Goal: Answer question/provide support: Share knowledge or assist other users

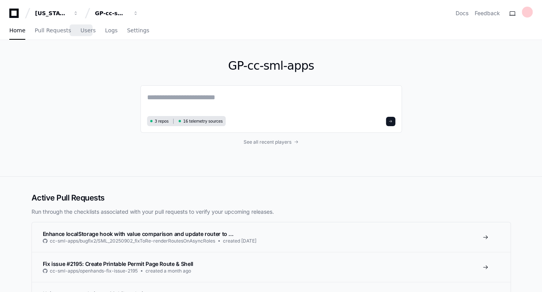
click at [81, 35] on link "Users" at bounding box center [87, 31] width 15 height 18
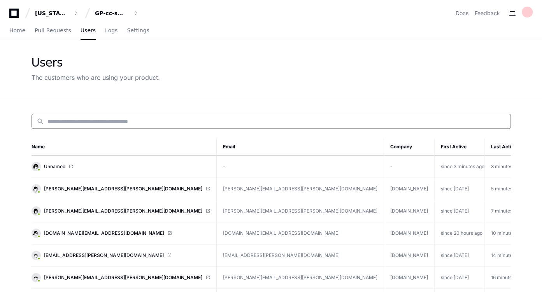
click at [121, 121] on input at bounding box center [276, 121] width 458 height 8
paste input "**********"
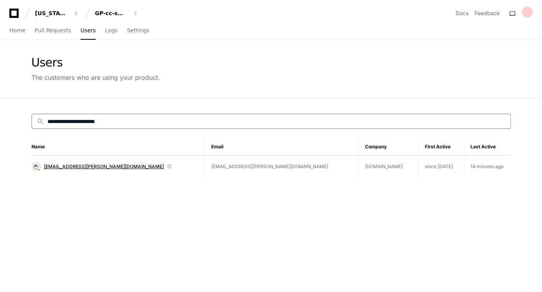
type input "**********"
click at [88, 164] on span "[EMAIL_ADDRESS][PERSON_NAME][DOMAIN_NAME]" at bounding box center [104, 166] width 120 height 6
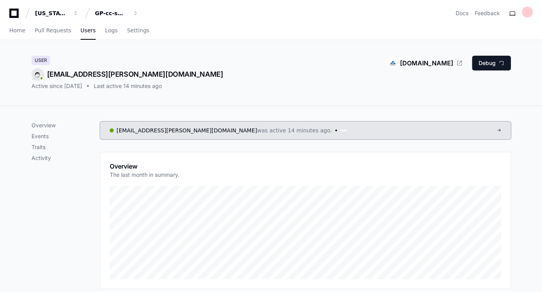
click at [255, 72] on div "User [EMAIL_ADDRESS][PERSON_NAME][DOMAIN_NAME] Active since [DATE] Last active …" at bounding box center [270, 73] width 479 height 34
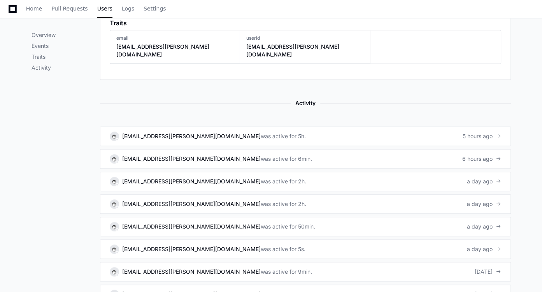
scroll to position [444, 0]
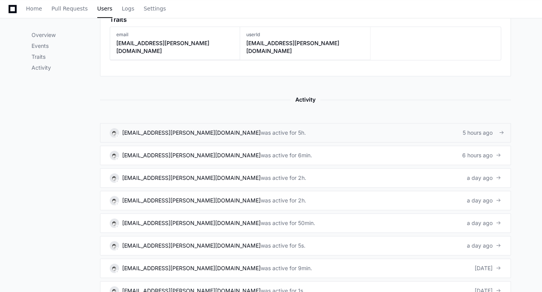
click at [145, 129] on div "[EMAIL_ADDRESS][PERSON_NAME][DOMAIN_NAME]" at bounding box center [191, 133] width 138 height 8
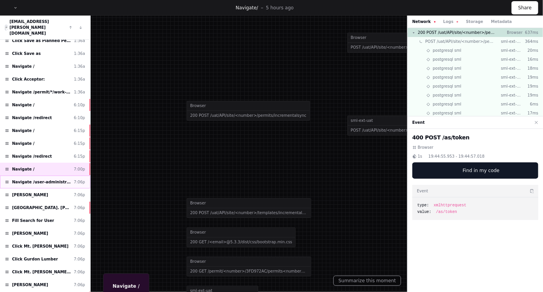
scroll to position [152, 0]
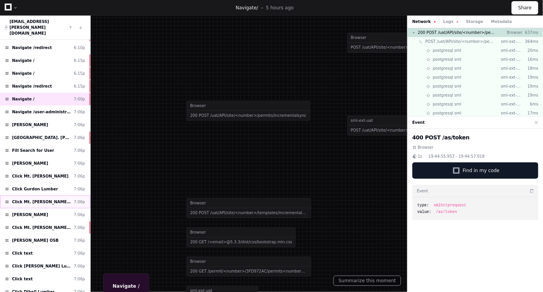
click at [48, 199] on span "Click Mt. [PERSON_NAME] Gurdon Lumber" at bounding box center [41, 202] width 59 height 6
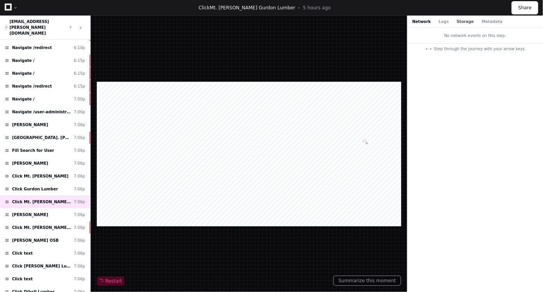
click at [456, 23] on button "Storage" at bounding box center [464, 22] width 17 height 6
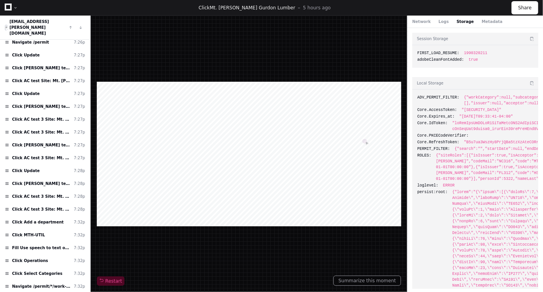
scroll to position [1477, 0]
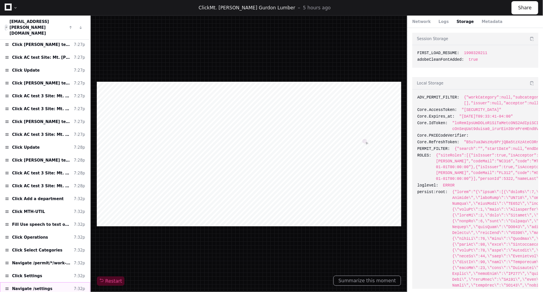
click at [41, 285] on span "Navigate /settings" at bounding box center [32, 288] width 40 height 6
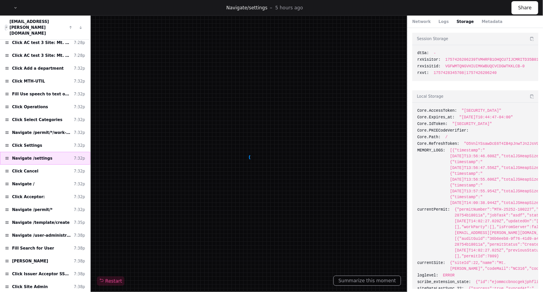
scroll to position [1666, 0]
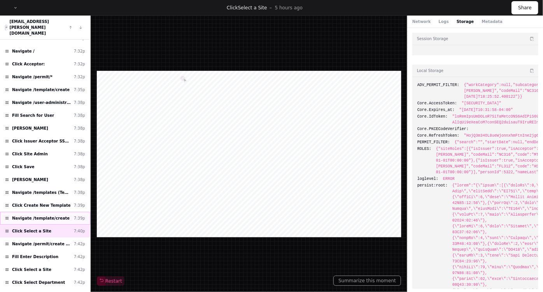
scroll to position [1742, 0]
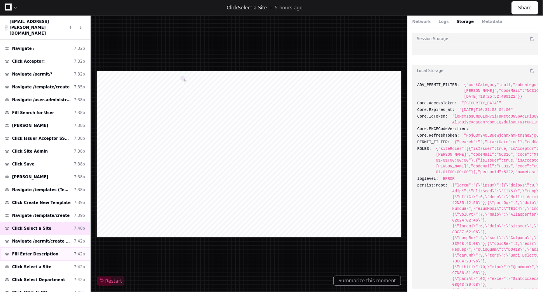
click at [42, 251] on span "Fill Enter Description" at bounding box center [35, 254] width 46 height 6
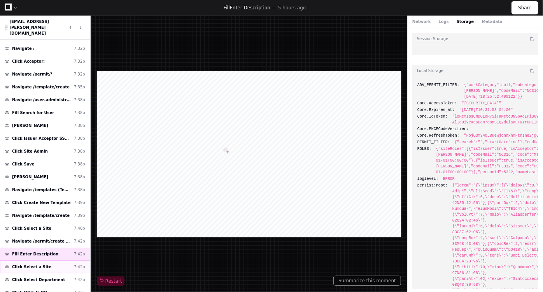
click at [42, 260] on div "Click Select a Site 7:42p" at bounding box center [45, 266] width 90 height 13
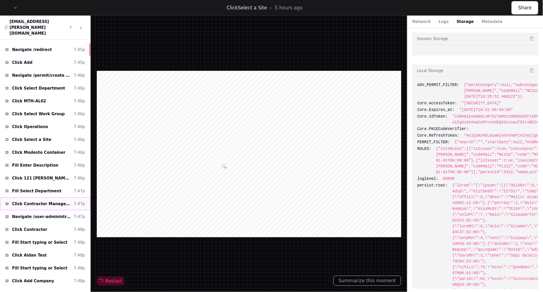
scroll to position [2172, 0]
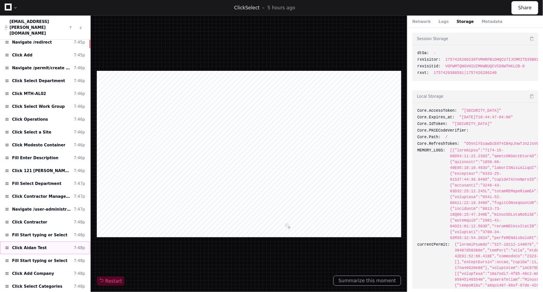
click at [42, 241] on div "Click [PERSON_NAME] Test 7:48p" at bounding box center [45, 247] width 90 height 13
click at [45, 257] on span "Fill Start typing or Select" at bounding box center [39, 260] width 55 height 6
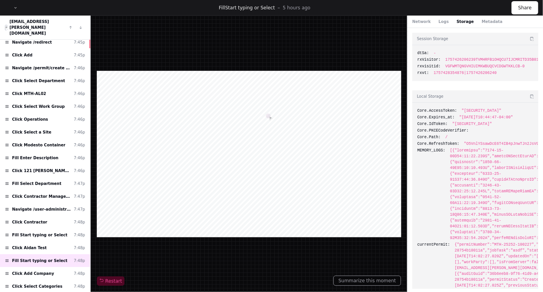
scroll to position [59, 0]
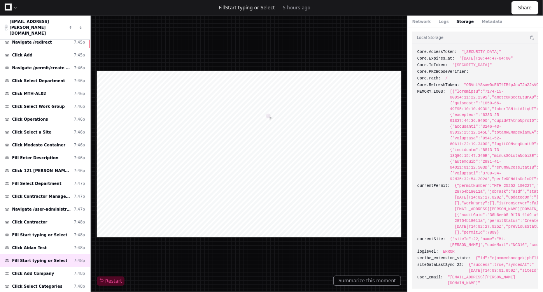
drag, startPoint x: 523, startPoint y: 198, endPoint x: 508, endPoint y: 198, distance: 14.4
click at [37, 180] on span "Fill Select Department" at bounding box center [36, 183] width 49 height 6
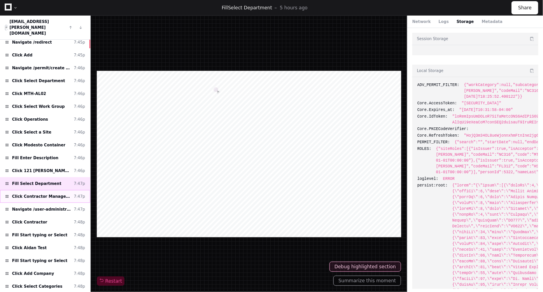
click at [41, 193] on span "Click Contractor Management" at bounding box center [41, 196] width 59 height 6
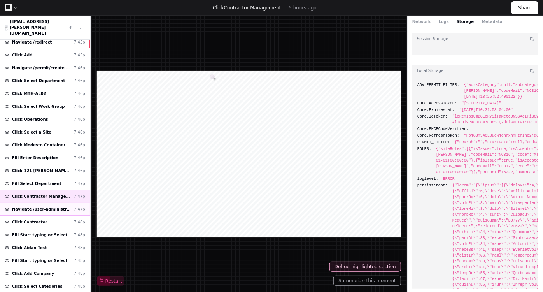
click at [47, 206] on span "Navigate /user-administration/[DEMOGRAPHIC_DATA]-management/employees (Employee…" at bounding box center [41, 209] width 59 height 6
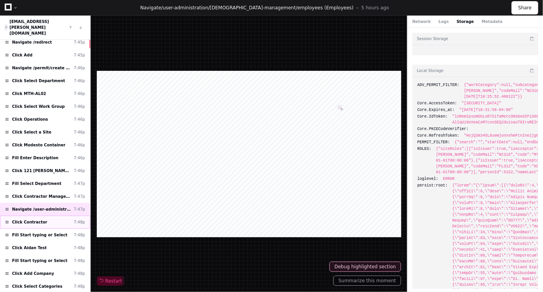
click at [39, 219] on span "Click Contractor" at bounding box center [29, 222] width 35 height 6
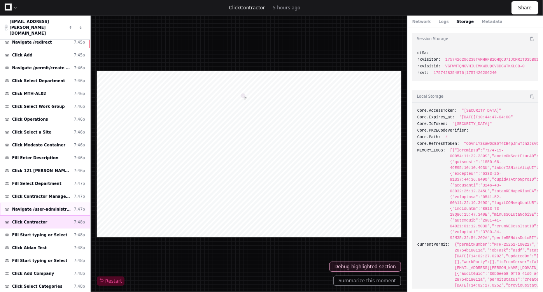
click at [44, 203] on div "Navigate /user-administration/[DEMOGRAPHIC_DATA]-management/employees (Employee…" at bounding box center [45, 209] width 90 height 13
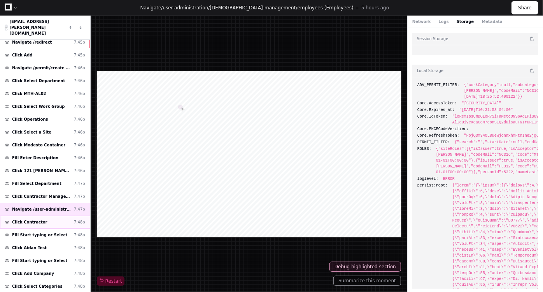
click at [31, 219] on span "Click Contractor" at bounding box center [29, 222] width 35 height 6
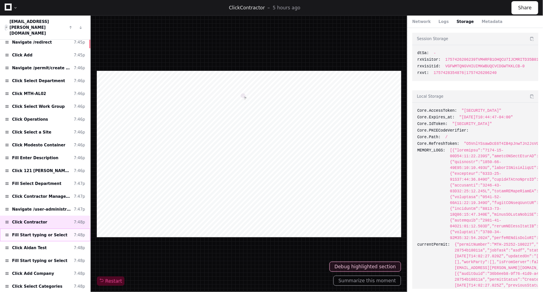
click at [49, 232] on span "Fill Start typing or Select" at bounding box center [39, 235] width 55 height 6
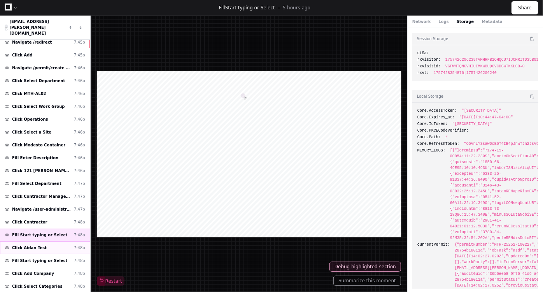
click at [47, 241] on div "Click [PERSON_NAME] Test 7:48p" at bounding box center [45, 247] width 90 height 13
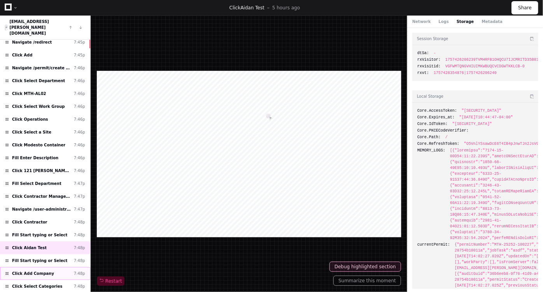
click at [47, 267] on div "Click Add Company 7:48p" at bounding box center [45, 273] width 90 height 13
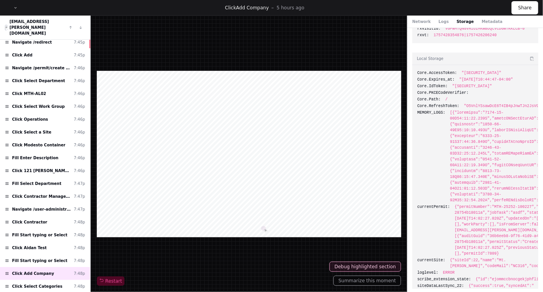
scroll to position [38, 0]
drag, startPoint x: 523, startPoint y: 217, endPoint x: 490, endPoint y: 219, distance: 32.3
click at [39, 280] on div "Click Select Categories 7:48p" at bounding box center [45, 286] width 90 height 13
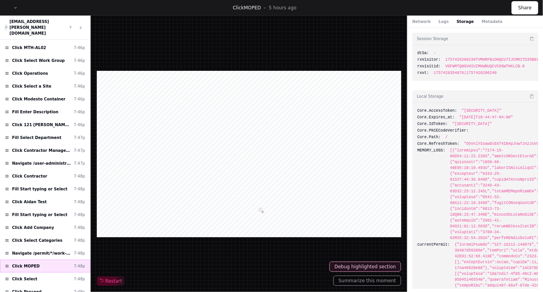
scroll to position [2234, 0]
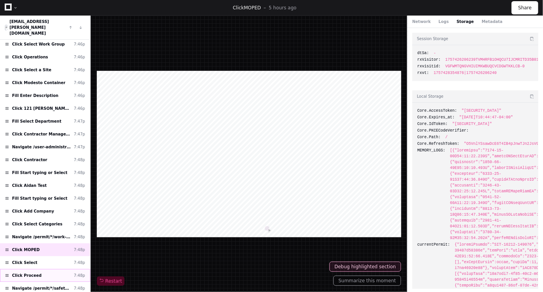
click at [38, 269] on div "Click Proceed 7:48p" at bounding box center [45, 275] width 90 height 13
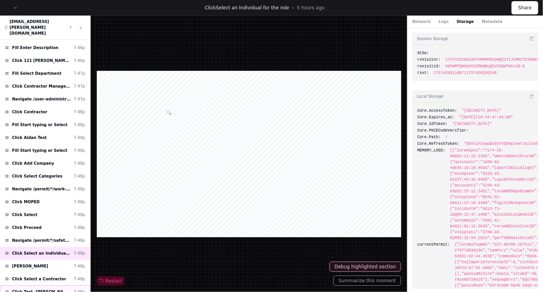
scroll to position [2283, 0]
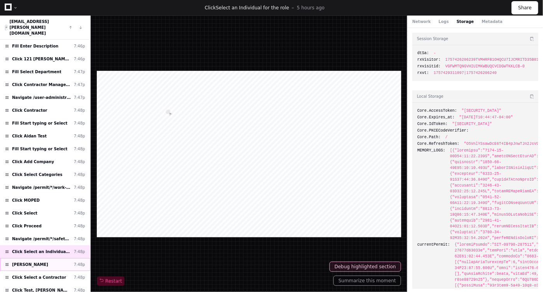
click at [46, 261] on span "[PERSON_NAME]" at bounding box center [30, 264] width 36 height 6
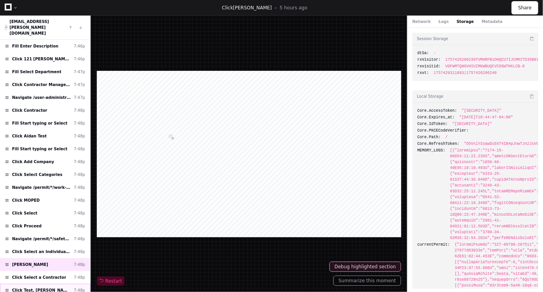
click at [44, 287] on span "Click Test, [PERSON_NAME] ([PERSON_NAME])" at bounding box center [41, 290] width 59 height 6
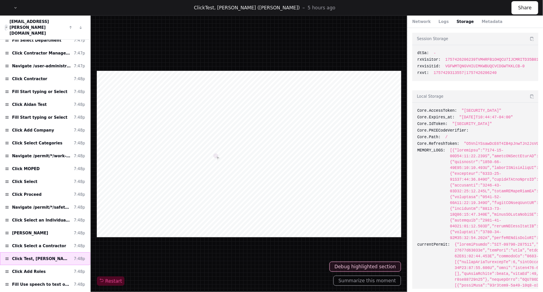
scroll to position [2316, 0]
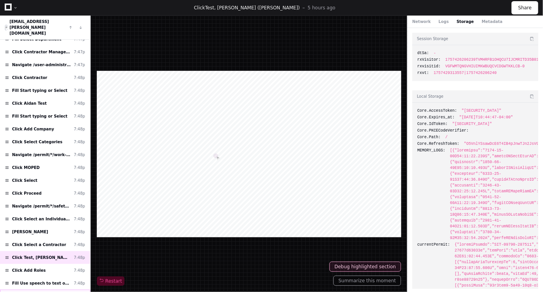
click at [45, 291] on span "Click Start Walkdown" at bounding box center [35, 296] width 47 height 6
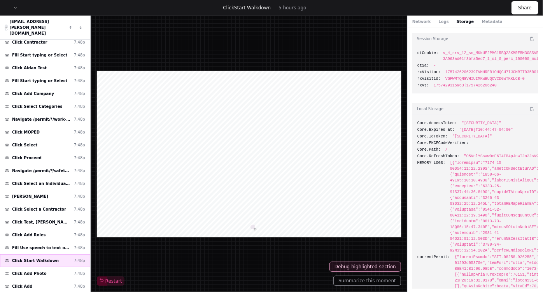
scroll to position [2351, 0]
click at [42, 280] on div "Click Add 7:48p" at bounding box center [45, 286] width 90 height 13
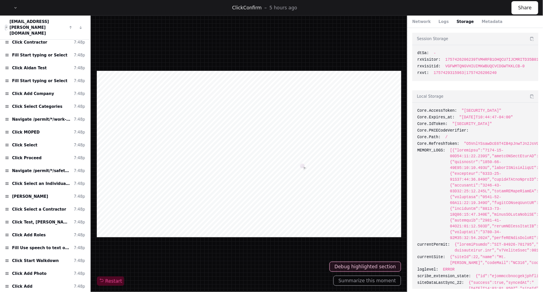
scroll to position [2383, 0]
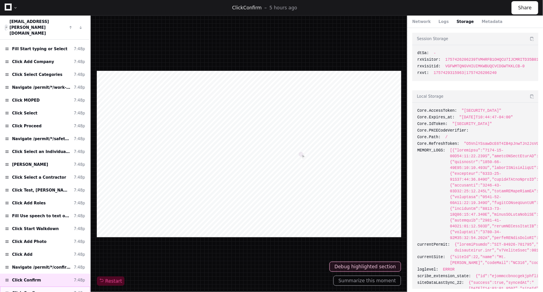
click at [41, 286] on div "Click Confirm 7:48p" at bounding box center [45, 292] width 90 height 13
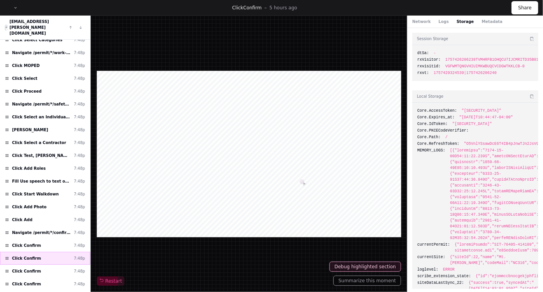
scroll to position [2419, 0]
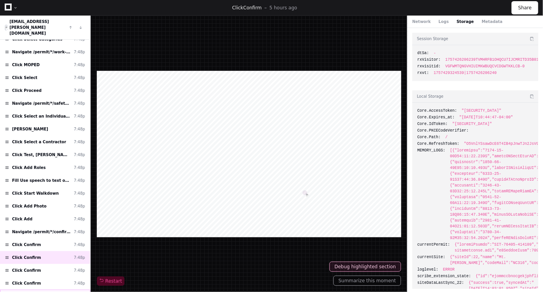
click at [39, 291] on span "Fill Add Comment" at bounding box center [31, 296] width 39 height 6
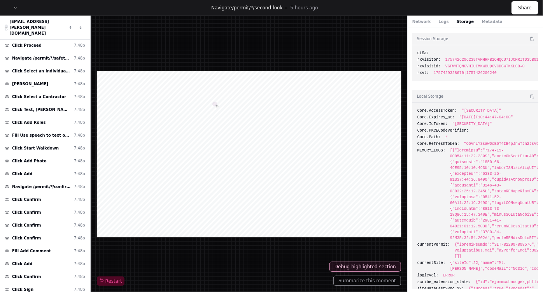
scroll to position [35, 0]
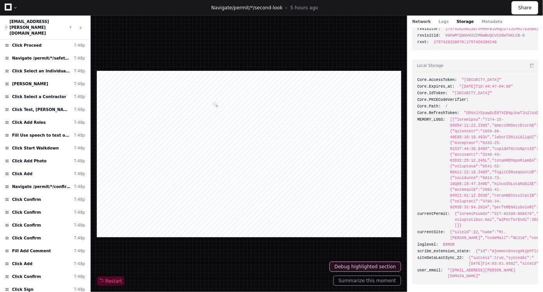
click at [421, 21] on button "Network" at bounding box center [421, 22] width 19 height 6
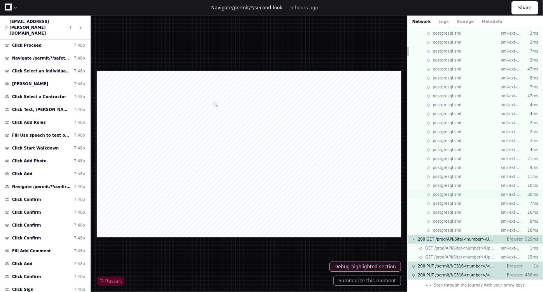
scroll to position [0, 0]
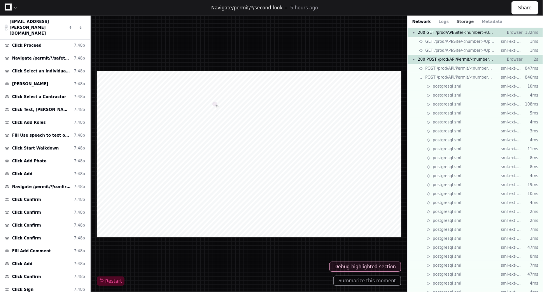
click at [456, 19] on button "Storage" at bounding box center [464, 22] width 17 height 6
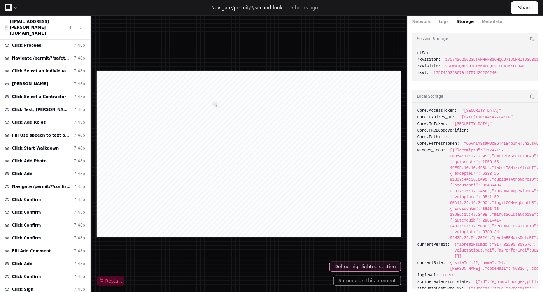
scroll to position [35, 0]
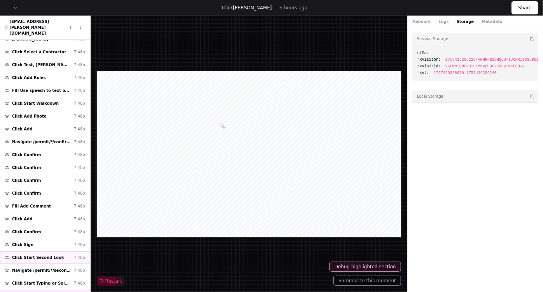
scroll to position [2525, 0]
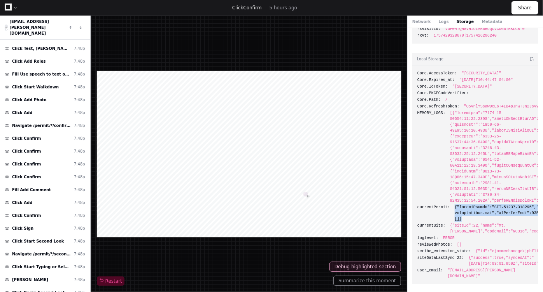
drag, startPoint x: 452, startPoint y: 213, endPoint x: 459, endPoint y: 224, distance: 13.3
copy span "{"permitNumber":"MTH-25252-100227","guid":"153e8b98-1230-47a3-90e9-28754b18011a…"
click at [43, 276] on span "[PERSON_NAME]" at bounding box center [30, 279] width 36 height 6
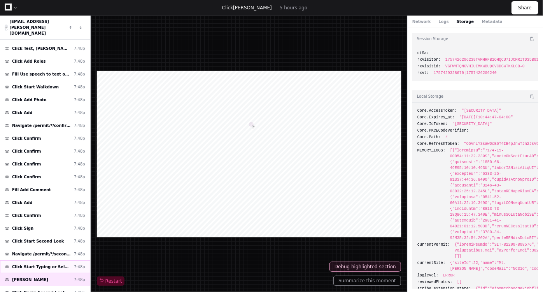
click at [50, 264] on span "Click Start Typing or Select" at bounding box center [41, 267] width 59 height 6
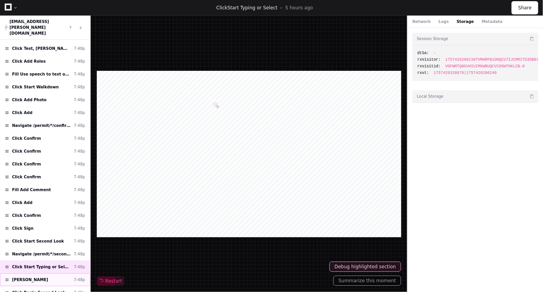
click at [50, 273] on div "[PERSON_NAME] 7:48p" at bounding box center [45, 279] width 90 height 13
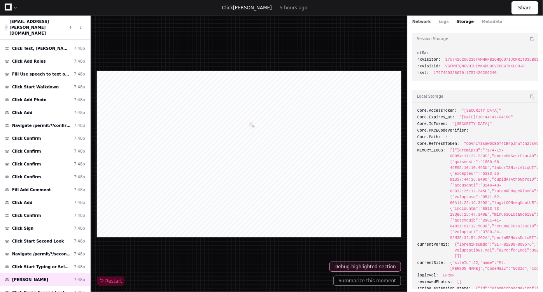
click at [425, 23] on button "Network" at bounding box center [421, 22] width 19 height 6
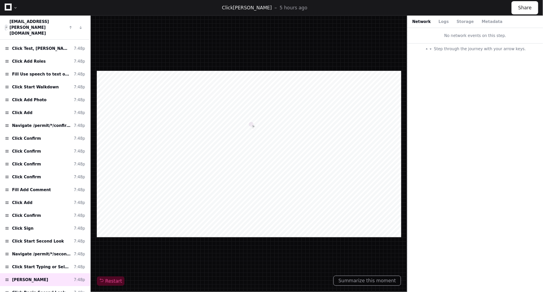
click at [464, 38] on div "No network events on this step." at bounding box center [474, 35] width 135 height 15
click at [455, 51] on span "Step through the journey with your arrow keys." at bounding box center [480, 49] width 92 height 6
click at [36, 289] on span "Click Begin Second Look" at bounding box center [38, 292] width 53 height 6
click at [44, 260] on div "Click Start Typing or Select 7:48p" at bounding box center [45, 266] width 90 height 13
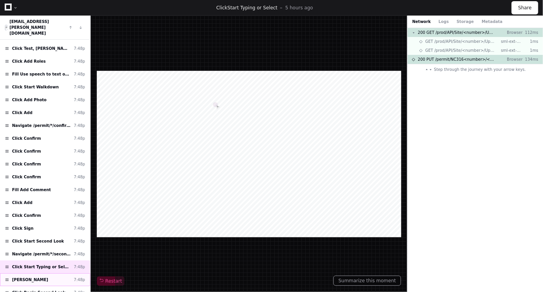
click at [44, 276] on span "[PERSON_NAME]" at bounding box center [30, 279] width 36 height 6
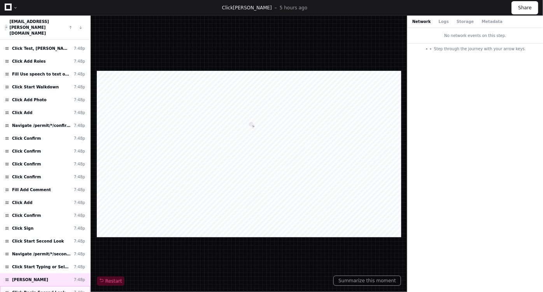
click at [50, 289] on span "Click Begin Second Look" at bounding box center [38, 292] width 53 height 6
click at [481, 23] on button "Metadata" at bounding box center [491, 22] width 21 height 6
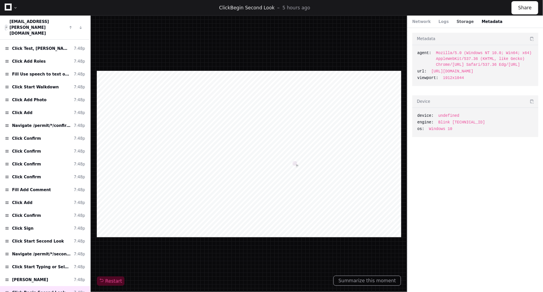
click at [463, 23] on button "Storage" at bounding box center [464, 22] width 17 height 6
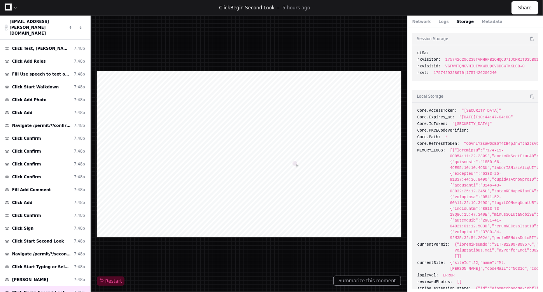
scroll to position [42, 0]
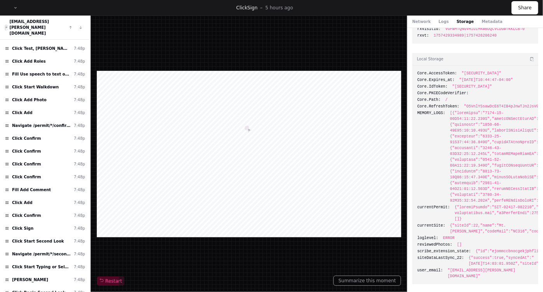
scroll to position [42, 0]
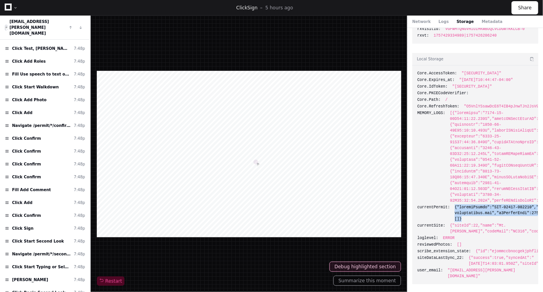
drag, startPoint x: 450, startPoint y: 214, endPoint x: 460, endPoint y: 225, distance: 14.6
click at [460, 222] on div "currentPermit:" at bounding box center [475, 212] width 116 height 17
copy span "{"permitNumber":"MTH-25252-100227","guid":"153e8b98-1230-47a3-90e9-28754b18011a…"
click at [51, 273] on div "[PERSON_NAME] 7:48p" at bounding box center [45, 279] width 90 height 13
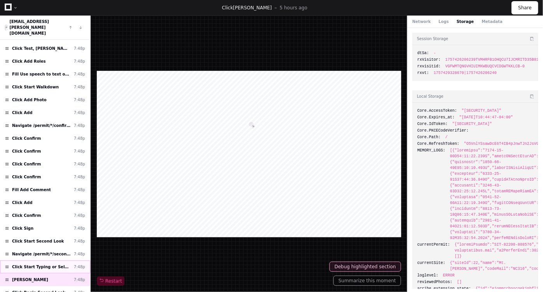
click at [52, 264] on span "Click Start Typing or Select" at bounding box center [41, 267] width 59 height 6
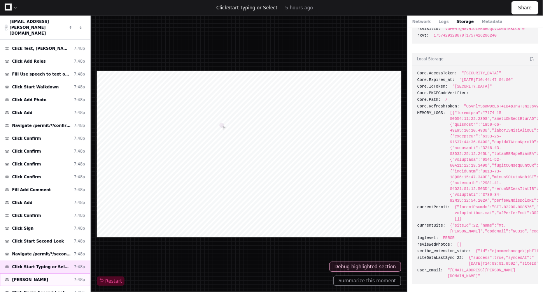
click at [47, 276] on span "[PERSON_NAME]" at bounding box center [30, 279] width 36 height 6
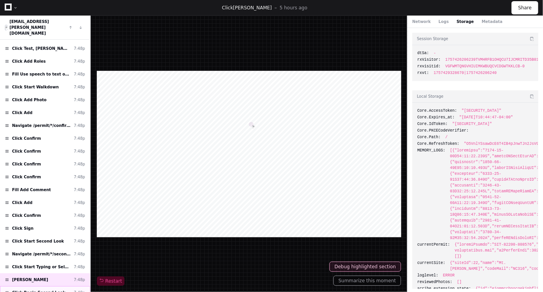
click at [51, 289] on span "Click Begin Second Look" at bounding box center [38, 292] width 53 height 6
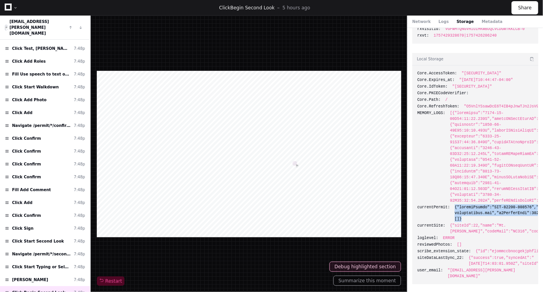
drag, startPoint x: 462, startPoint y: 225, endPoint x: 451, endPoint y: 214, distance: 15.9
click at [451, 214] on div "currentPermit:" at bounding box center [475, 212] width 116 height 17
copy span "{"permitNumber":"MTH-25252-100227","guid":"153e8b98-1230-47a3-90e9-28754b18011a…"
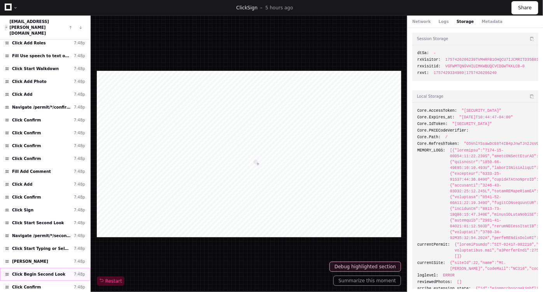
click at [47, 267] on div "Click Begin Second Look 7:48p" at bounding box center [45, 273] width 90 height 13
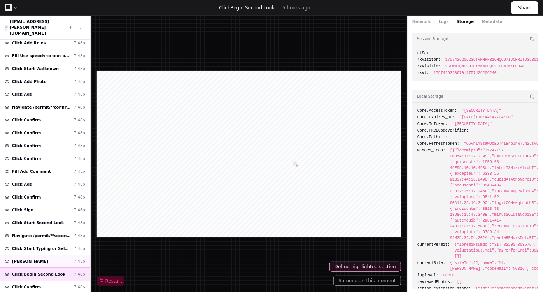
click at [37, 258] on span "[PERSON_NAME]" at bounding box center [30, 261] width 36 height 6
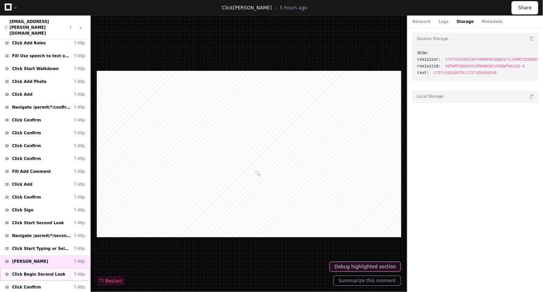
click at [52, 271] on span "Click Begin Second Look" at bounding box center [38, 274] width 53 height 6
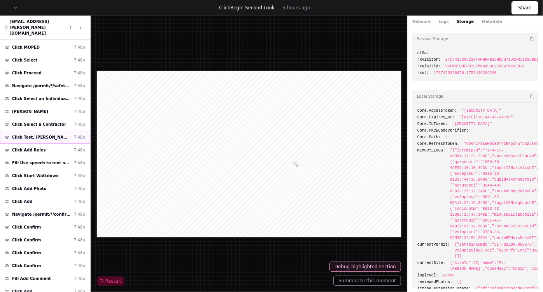
scroll to position [2408, 0]
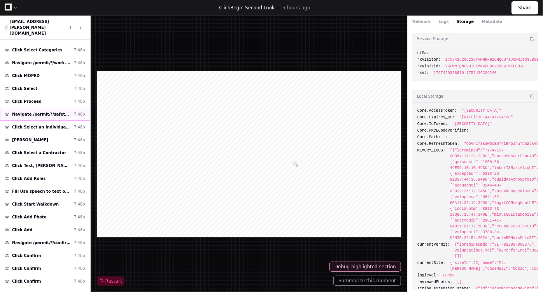
click at [39, 108] on div "Navigate /permit/*/safety-conversation 7:48p" at bounding box center [45, 114] width 90 height 13
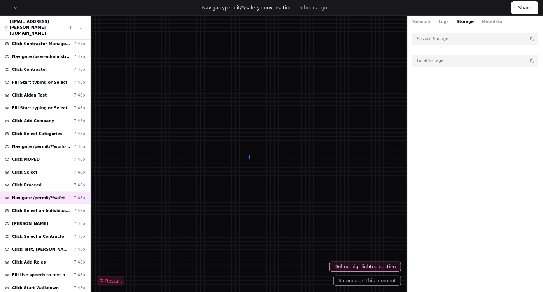
scroll to position [2324, 0]
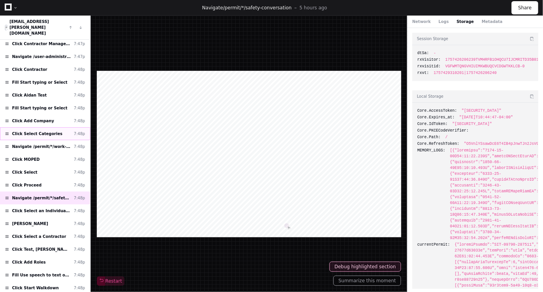
click at [39, 131] on span "Click Select Categories" at bounding box center [37, 134] width 50 height 6
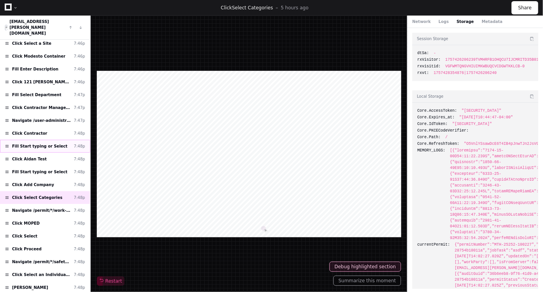
scroll to position [2260, 0]
click at [53, 118] on span "Navigate /user-administration/[DEMOGRAPHIC_DATA]-management/employees (Employee…" at bounding box center [41, 121] width 59 height 6
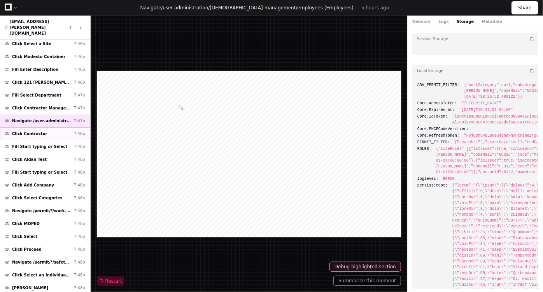
click at [35, 131] on span "Click Contractor" at bounding box center [29, 134] width 35 height 6
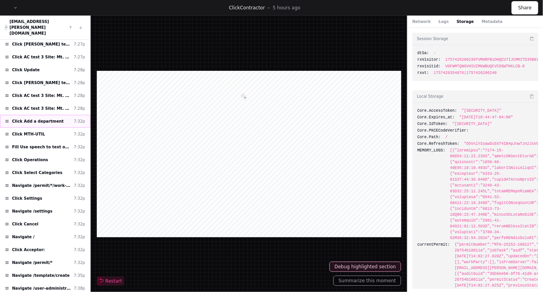
scroll to position [1552, 0]
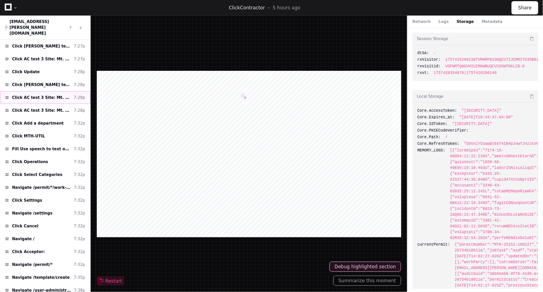
click at [45, 94] on span "Click AC test 3 Site: Mt. [PERSON_NAME]" at bounding box center [41, 97] width 59 height 6
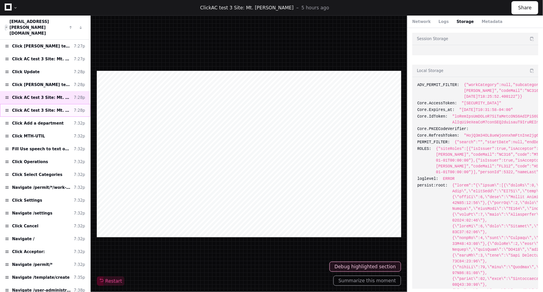
click at [47, 107] on span "Click AC test 3 Site: Mt. [PERSON_NAME]" at bounding box center [41, 110] width 59 height 6
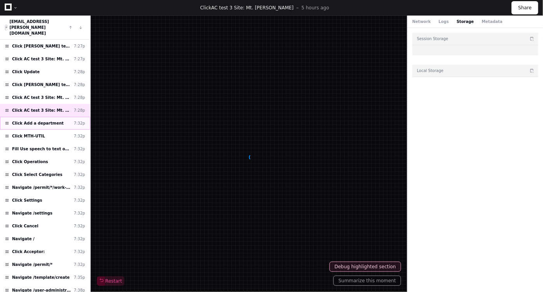
click at [44, 120] on span "Click Add a department" at bounding box center [38, 123] width 52 height 6
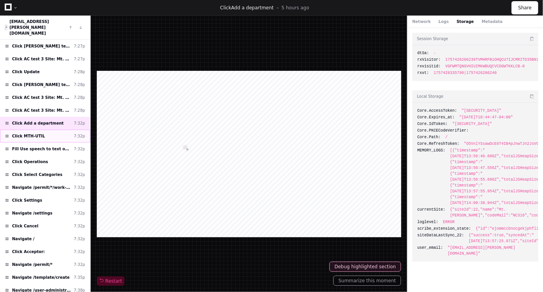
click at [42, 129] on div "Click MTH-UTIL 7:32p" at bounding box center [45, 135] width 90 height 13
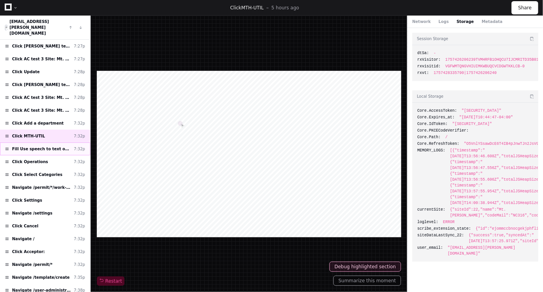
click at [44, 146] on span "Fill Use speech to text or tap here for the keyboard" at bounding box center [41, 149] width 59 height 6
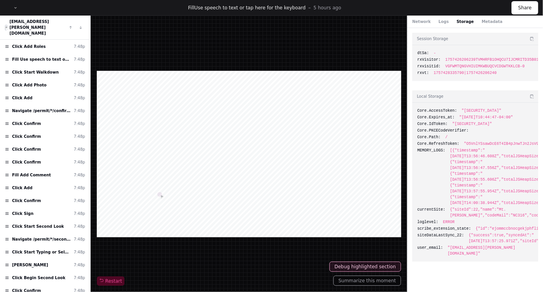
scroll to position [2543, 0]
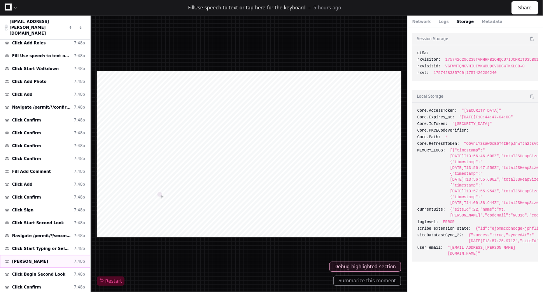
click at [42, 258] on span "[PERSON_NAME]" at bounding box center [30, 261] width 36 height 6
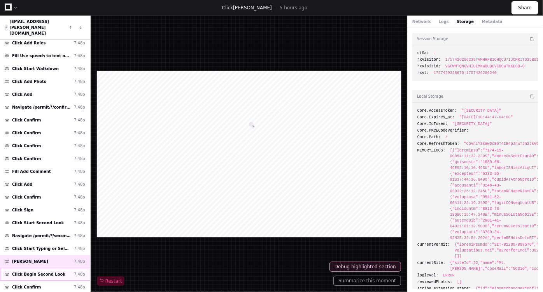
click at [53, 271] on span "Click Begin Second Look" at bounding box center [38, 274] width 53 height 6
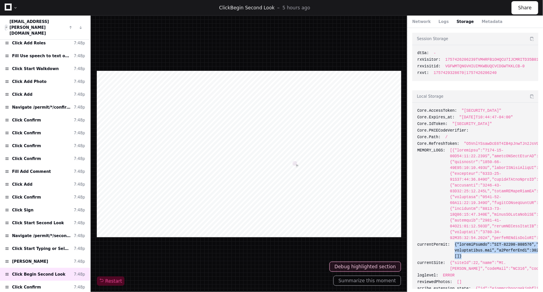
drag, startPoint x: 460, startPoint y: 267, endPoint x: 451, endPoint y: 256, distance: 14.9
click at [451, 256] on div "currentPermit:" at bounding box center [475, 249] width 116 height 17
click at [39, 280] on div "Click Confirm 7:48p" at bounding box center [45, 286] width 90 height 13
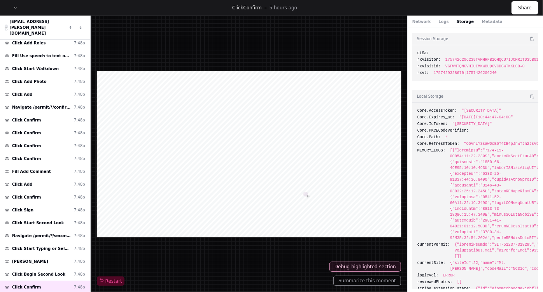
scroll to position [42, 0]
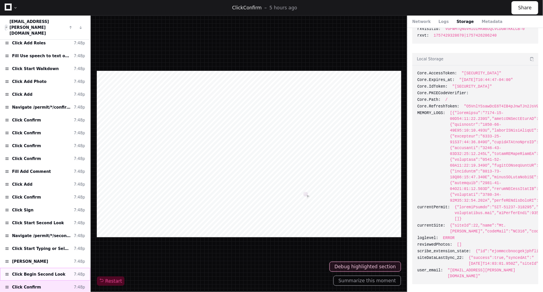
click at [61, 267] on div "Click Begin Second Look 7:48p" at bounding box center [45, 273] width 90 height 13
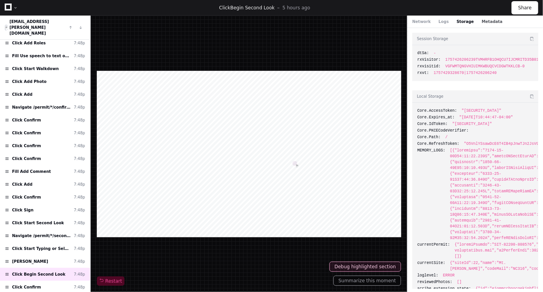
click at [481, 22] on button "Metadata" at bounding box center [491, 22] width 21 height 6
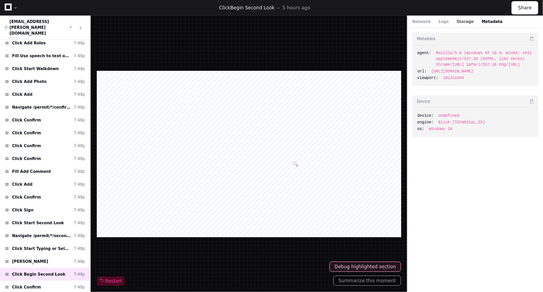
click at [456, 23] on button "Storage" at bounding box center [464, 22] width 17 height 6
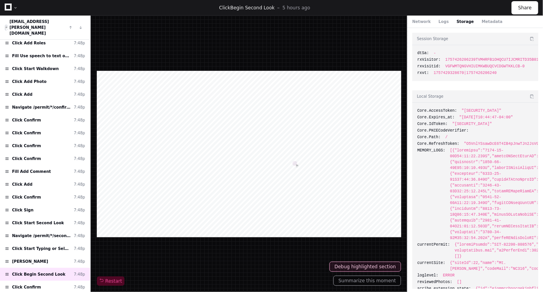
scroll to position [8, 0]
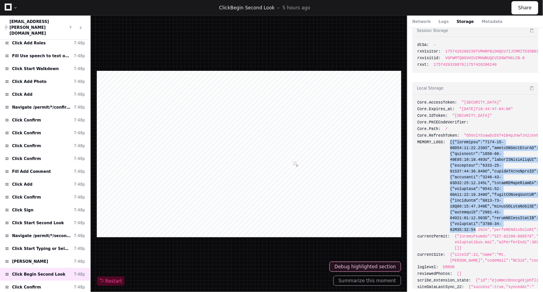
drag, startPoint x: 447, startPoint y: 155, endPoint x: 470, endPoint y: 241, distance: 89.0
click at [470, 232] on div "MEMORY_LOGS:" at bounding box center [475, 185] width 116 height 93
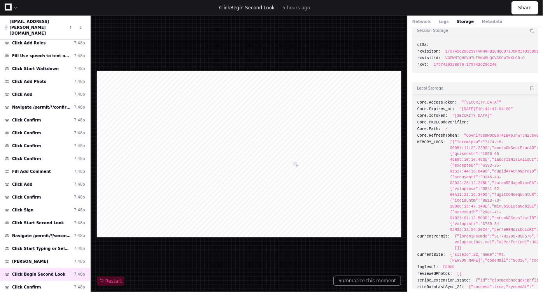
scroll to position [34, 0]
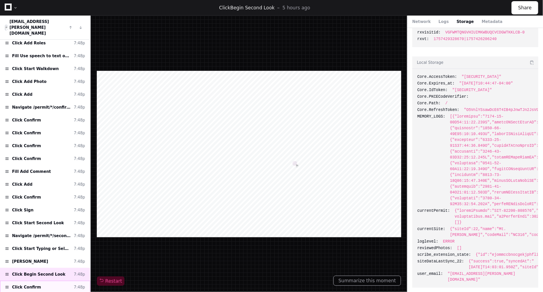
click at [57, 280] on div "Click Confirm 7:48p" at bounding box center [45, 286] width 90 height 13
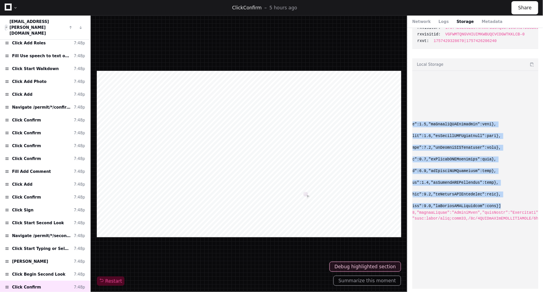
scroll to position [0, 325]
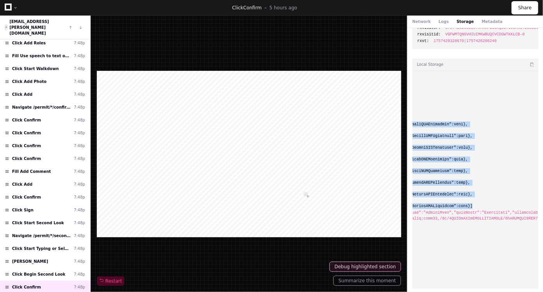
drag, startPoint x: 446, startPoint y: 129, endPoint x: 450, endPoint y: 217, distance: 88.7
click at [450, 217] on div "Core.[AUTH_TOKEN] Core.Expires_at: "[DATE]T10:44:47-04:00" Core.IdToken: Core.P…" at bounding box center [475, 180] width 126 height 218
copy span "[{"timestamp":"[DATE]T13:56:46.608Z","totalJSHeapSizeMB":92.09,"usedJSHeapSizeM…"
click at [48, 271] on span "Click Begin Second Look" at bounding box center [38, 274] width 53 height 6
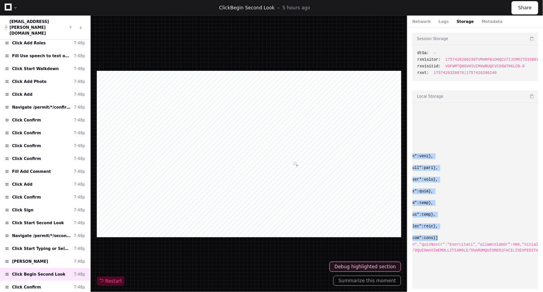
scroll to position [0, 365]
drag, startPoint x: 447, startPoint y: 162, endPoint x: 451, endPoint y: 250, distance: 88.3
click at [451, 250] on div "Core.[AUTH_TOKEN] Core.Expires_at: "[DATE]T10:44:47-04:00" Core.IdToken: Core.P…" at bounding box center [475, 212] width 126 height 218
copy span "[{"timestamp":"[DATE]T13:56:46.608Z","totalJSHeapSizeMB":92.09,"usedJSHeapSizeM…"
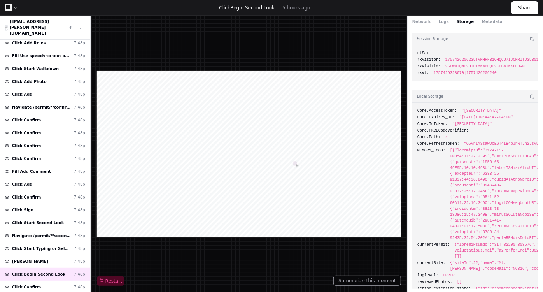
click at [464, 147] on span ""O5VnlYSsawDcE6T4IB4pJnwTJn2JsV9vTlJZuElTHw"" at bounding box center [515, 144] width 103 height 6
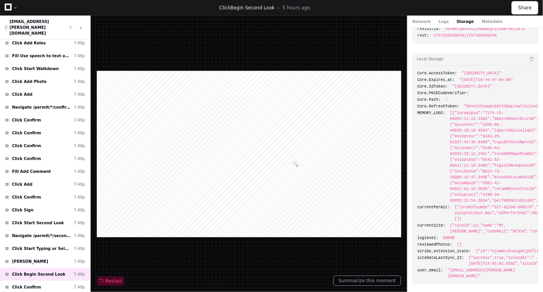
click at [428, 24] on div "Network Logs Storage Metadata" at bounding box center [457, 22] width 90 height 6
click at [439, 23] on button "Logs" at bounding box center [444, 22] width 10 height 6
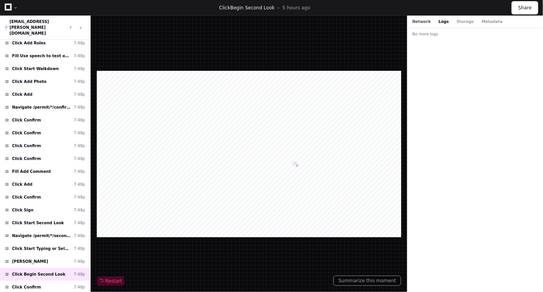
click at [421, 23] on button "Network" at bounding box center [421, 22] width 19 height 6
